Goal: Go to known website: Go to known website

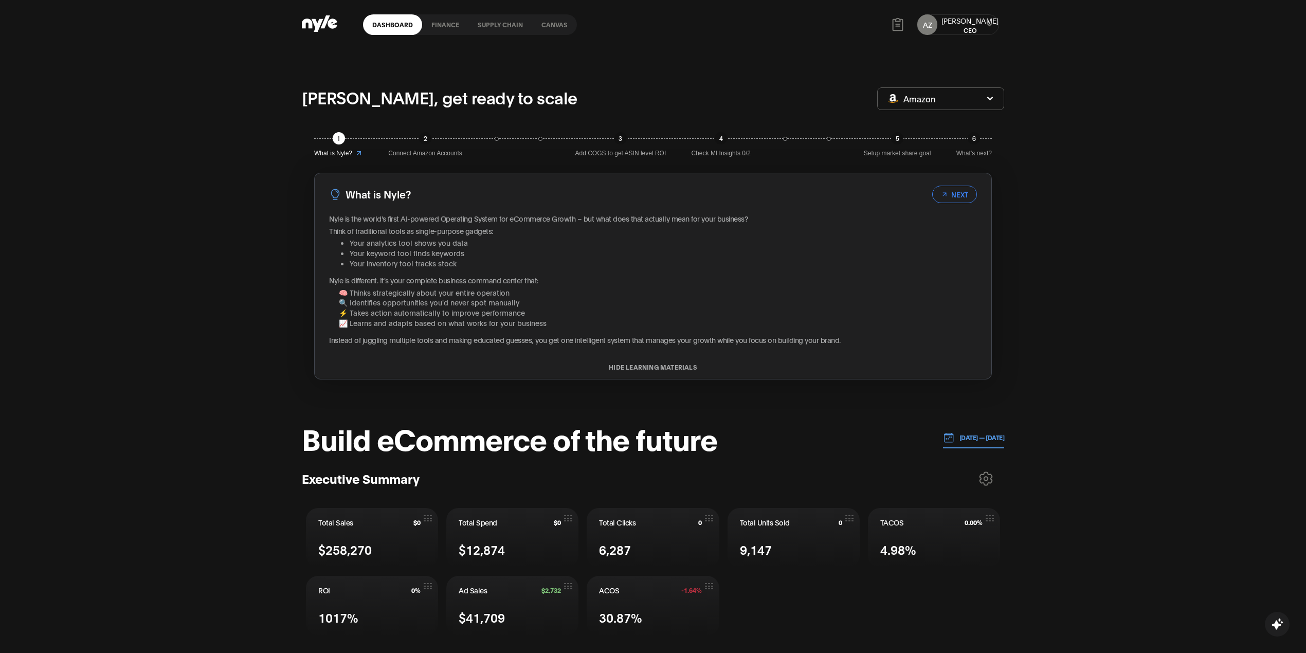
scroll to position [922, 0]
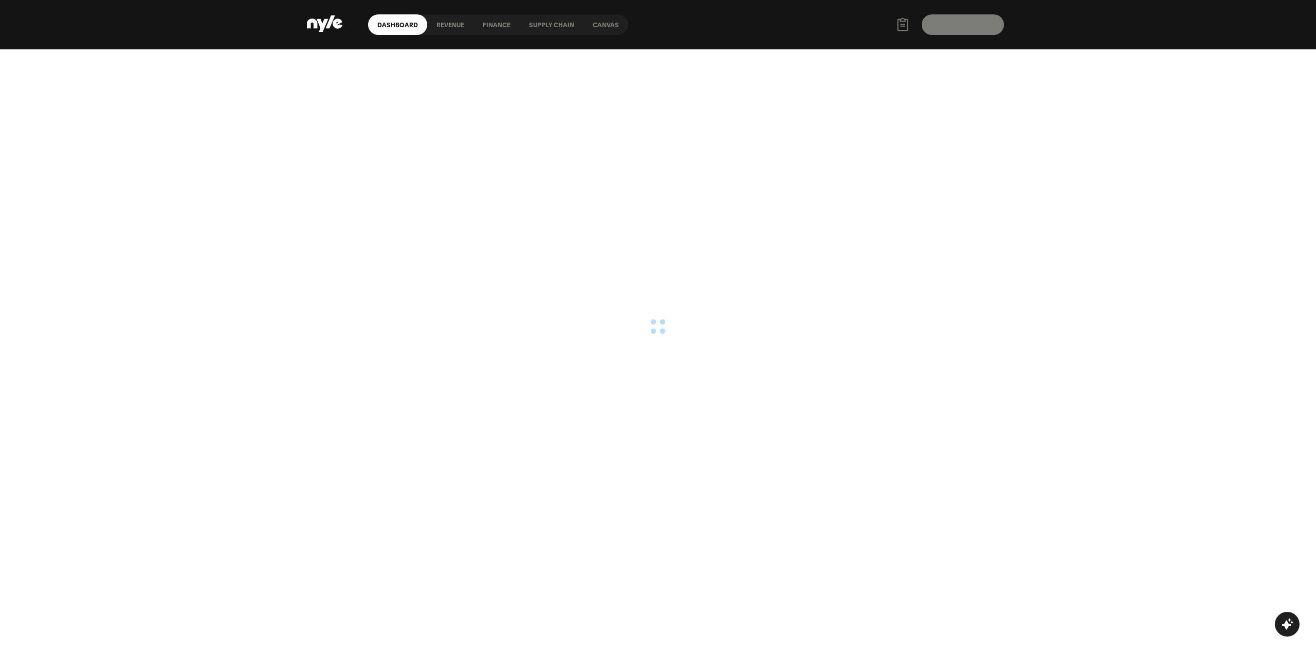
click at [151, 49] on html "Dashboard Revenue finance Supply chain Canvas Nyle AI Assistant I can help you …" at bounding box center [658, 24] width 1316 height 49
